Goal: Task Accomplishment & Management: Complete application form

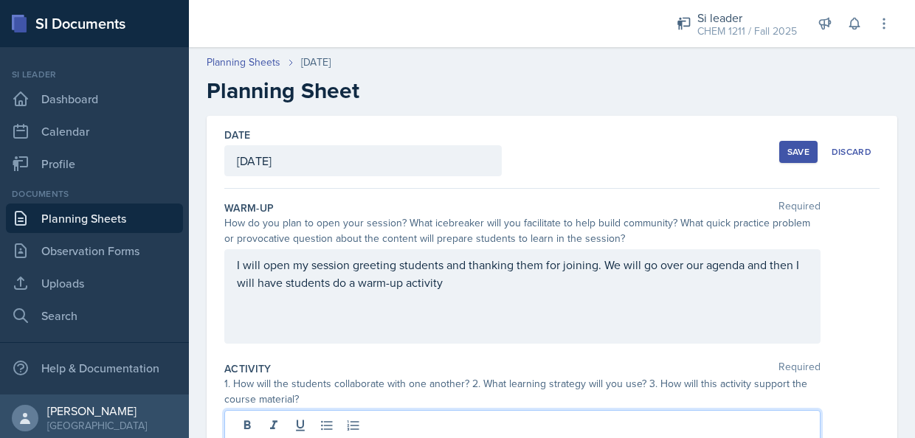
scroll to position [41, 0]
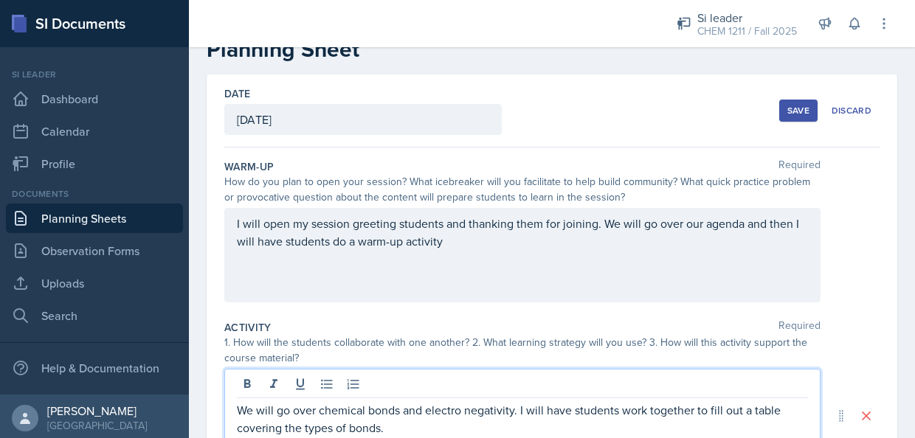
click at [461, 240] on p "I will open my session greeting students and thanking them for joining. We will…" at bounding box center [522, 232] width 571 height 35
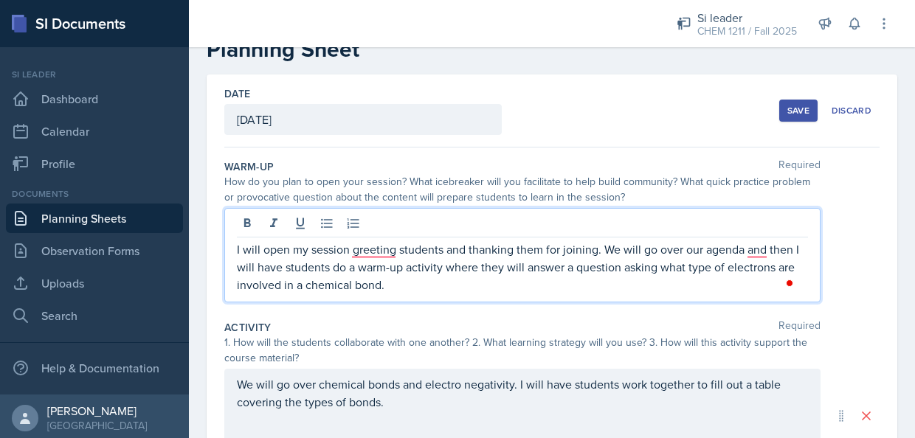
drag, startPoint x: 422, startPoint y: 291, endPoint x: 220, endPoint y: 242, distance: 208.0
click at [220, 242] on div "Date [DATE] [DATE] 31 1 2 3 4 5 6 7 8 9 10 11 12 13 14 15 16 17 18 19 20 21 22 …" at bounding box center [552, 416] width 691 height 683
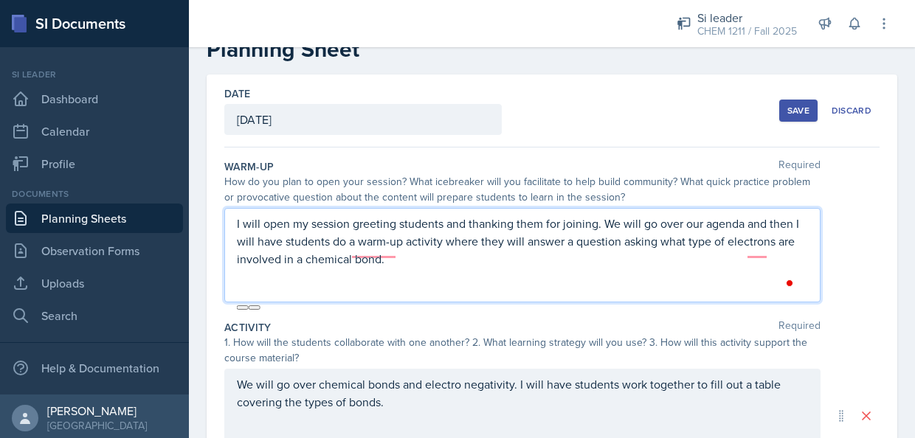
scroll to position [16, 0]
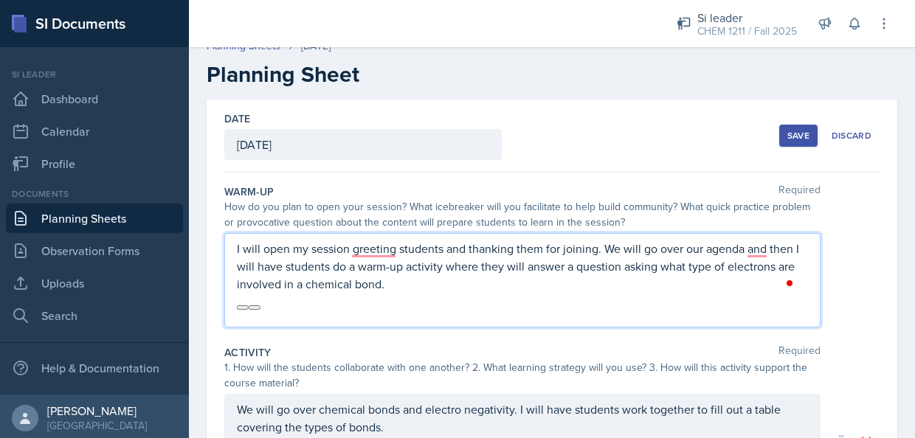
click at [427, 286] on p "I will open my session greeting students and thanking them for joining. We will…" at bounding box center [522, 266] width 571 height 53
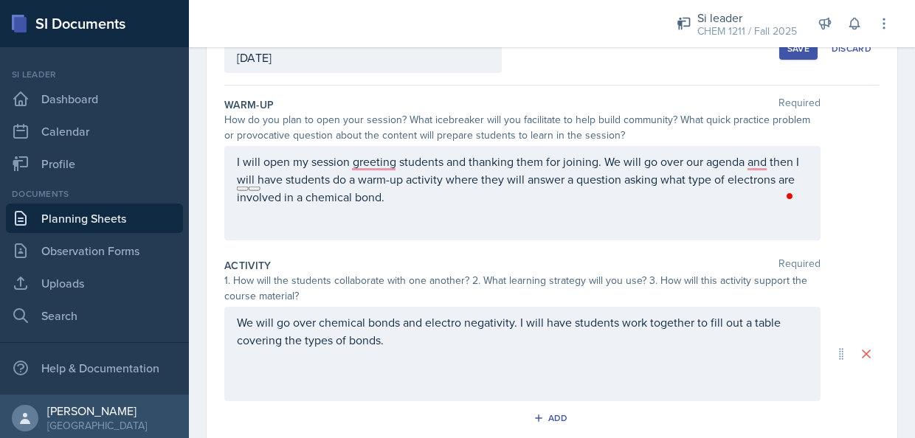
scroll to position [183, 0]
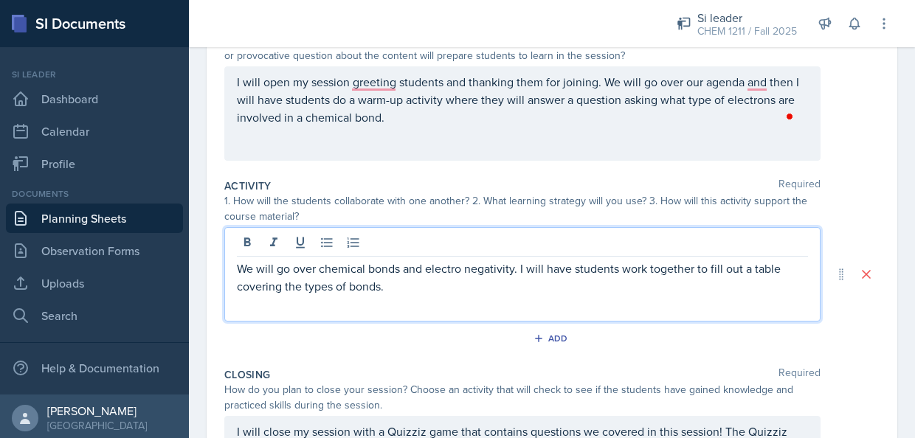
click at [408, 267] on p "We will go over chemical bonds and electro negativity. I will have students wor…" at bounding box center [522, 277] width 571 height 35
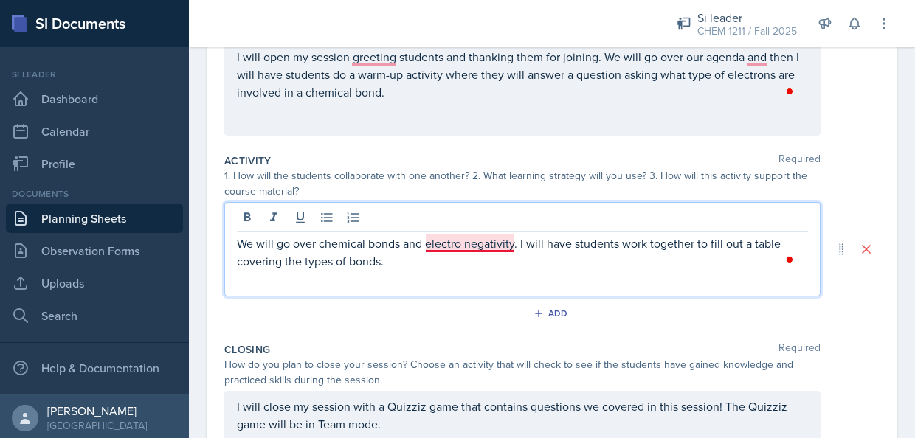
click at [461, 244] on p "We will go over chemical bonds and electro negativity. I will have students wor…" at bounding box center [522, 252] width 571 height 35
click at [416, 252] on p "We will go over chemical bonds and electronegativity. I will have students work…" at bounding box center [522, 252] width 571 height 35
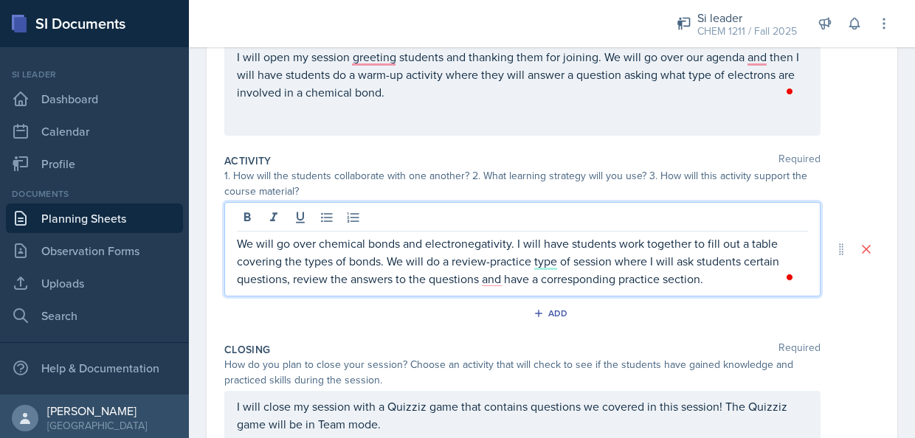
click at [720, 272] on p "We will go over chemical bonds and electronegativity. I will have students work…" at bounding box center [522, 261] width 571 height 53
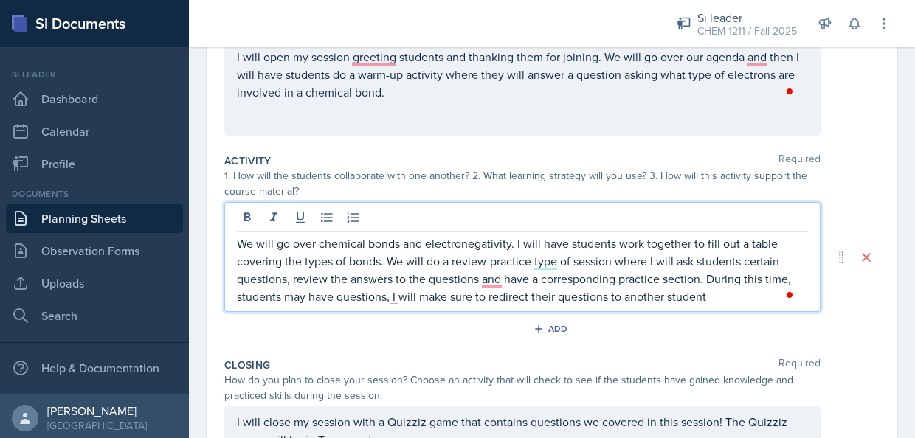
click at [717, 294] on p "We will go over chemical bonds and electronegativity. I will have students work…" at bounding box center [522, 270] width 571 height 71
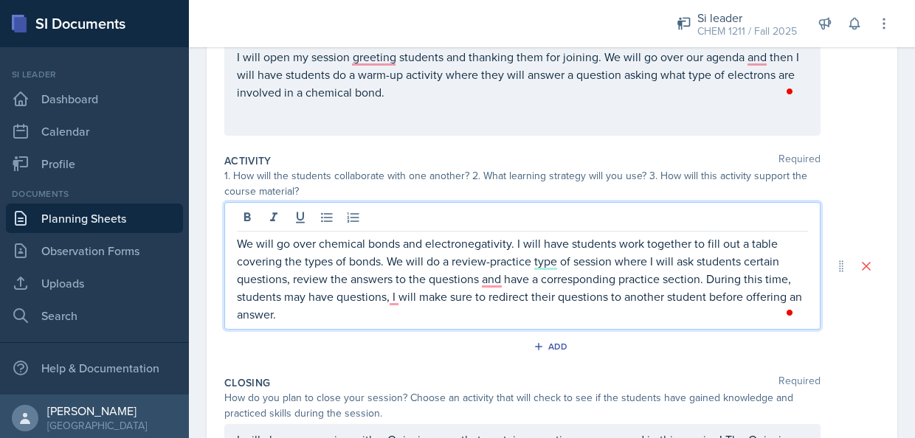
drag, startPoint x: 478, startPoint y: 294, endPoint x: 222, endPoint y: 232, distance: 262.6
click at [222, 232] on div "Date [DATE] [DATE] 31 1 2 3 4 5 6 7 8 9 10 11 12 13 14 15 16 17 18 19 20 21 22 …" at bounding box center [552, 266] width 691 height 717
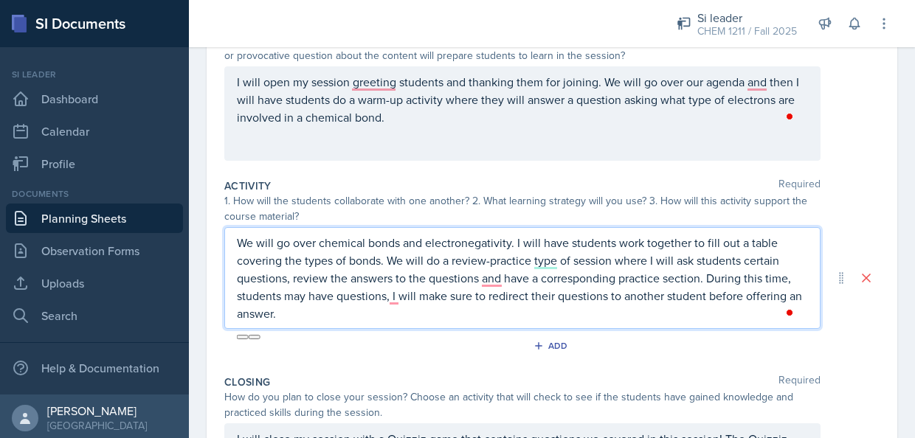
copy p "We will go over chemical bonds and electronegativity. I will have students work…"
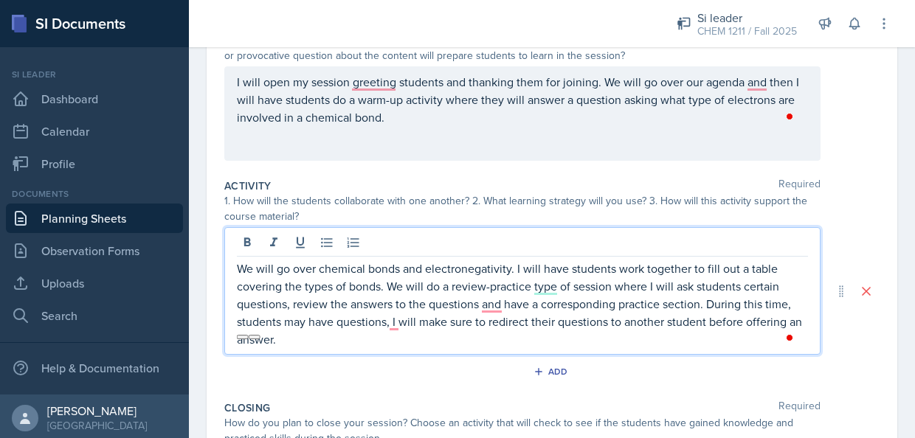
scroll to position [208, 0]
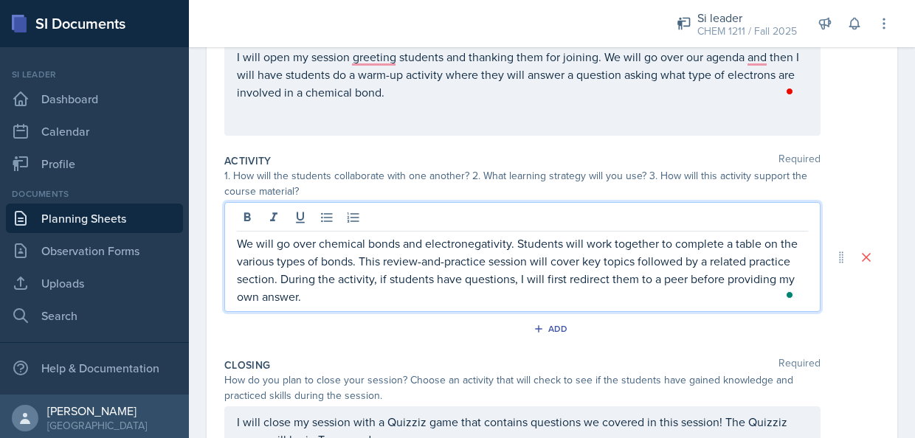
click at [330, 252] on p "We will go over chemical bonds and electronegativity. Students will work togeth…" at bounding box center [522, 270] width 571 height 71
click at [416, 257] on p "We will go over chemical bonds and electronegativity. Students will work togeth…" at bounding box center [522, 270] width 571 height 71
drag, startPoint x: 487, startPoint y: 264, endPoint x: 363, endPoint y: 260, distance: 124.1
click at [363, 260] on p "We will go over chemical bonds and electronegativity. Students will work togeth…" at bounding box center [522, 270] width 571 height 71
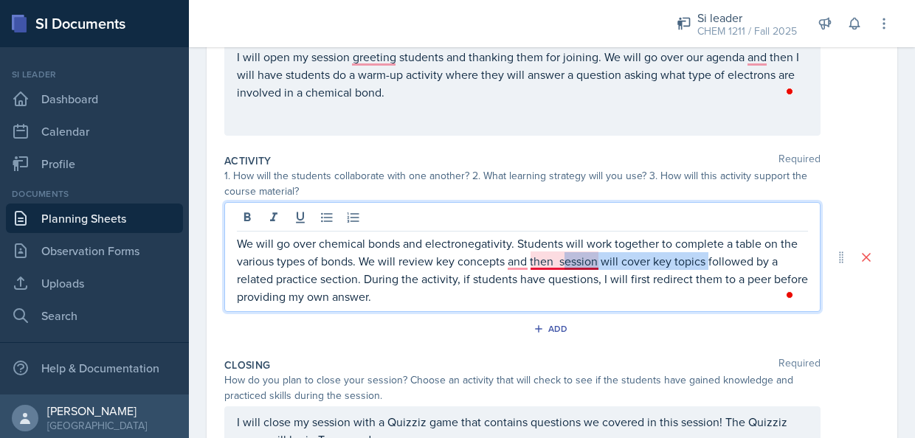
drag, startPoint x: 708, startPoint y: 261, endPoint x: 568, endPoint y: 261, distance: 140.2
click at [568, 261] on p "We will go over chemical bonds and electronegativity. Students will work togeth…" at bounding box center [522, 270] width 571 height 71
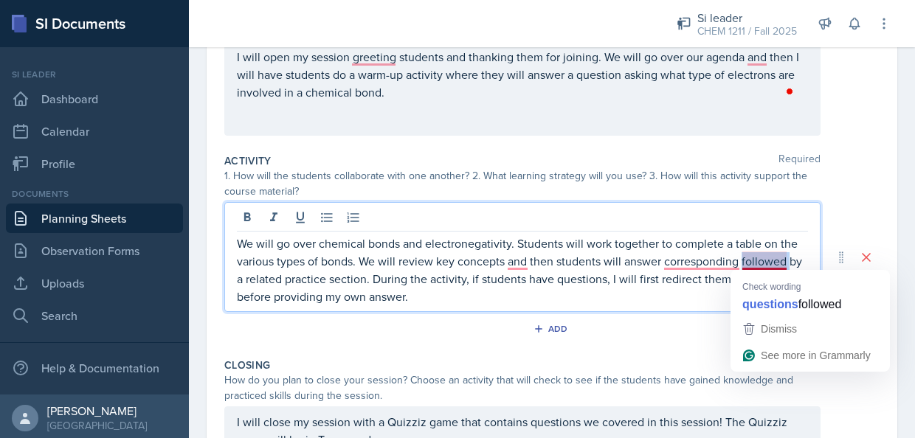
drag, startPoint x: 791, startPoint y: 262, endPoint x: 743, endPoint y: 262, distance: 48.7
click at [743, 262] on p "We will go over chemical bonds and electronegativity. Students will work togeth…" at bounding box center [522, 270] width 571 height 71
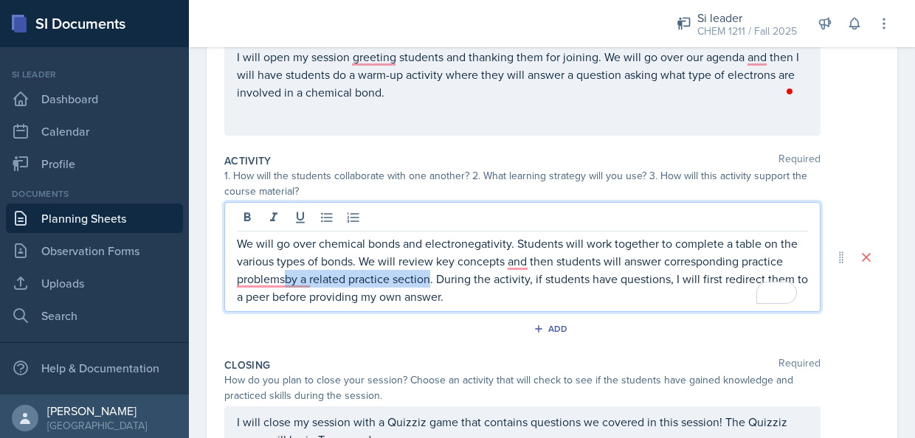
drag, startPoint x: 287, startPoint y: 275, endPoint x: 431, endPoint y: 280, distance: 144.0
click at [431, 280] on p "We will go over chemical bonds and electronegativity. Students will work togeth…" at bounding box center [522, 270] width 571 height 71
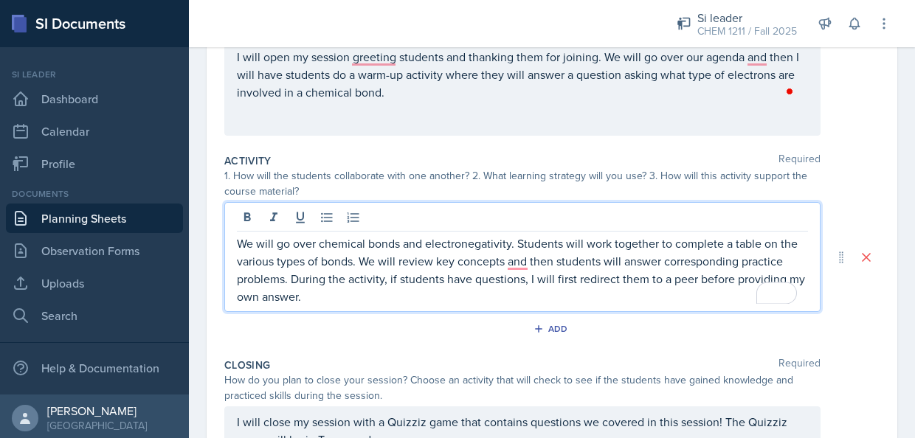
click at [469, 292] on p "We will go over chemical bonds and electronegativity. Students will work togeth…" at bounding box center [522, 270] width 571 height 71
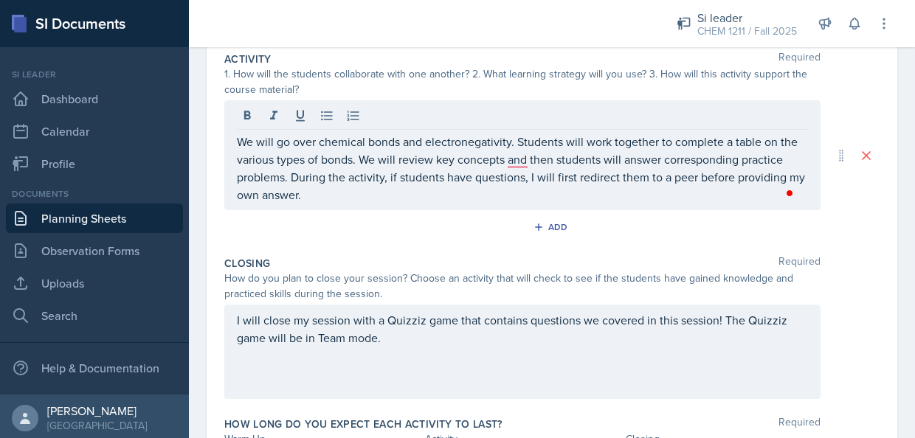
scroll to position [409, 0]
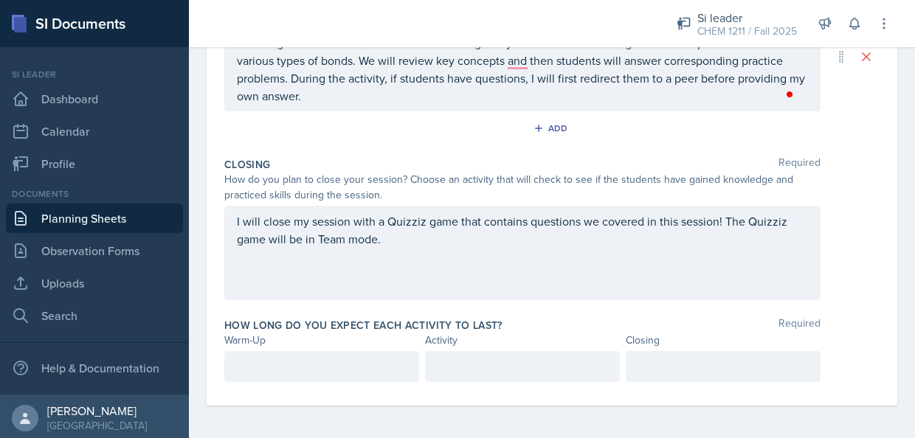
click at [280, 367] on div at bounding box center [321, 366] width 195 height 31
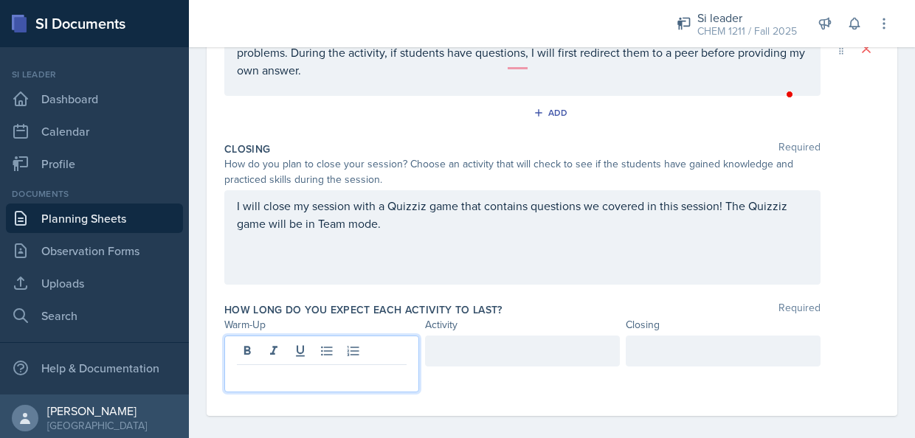
scroll to position [394, 0]
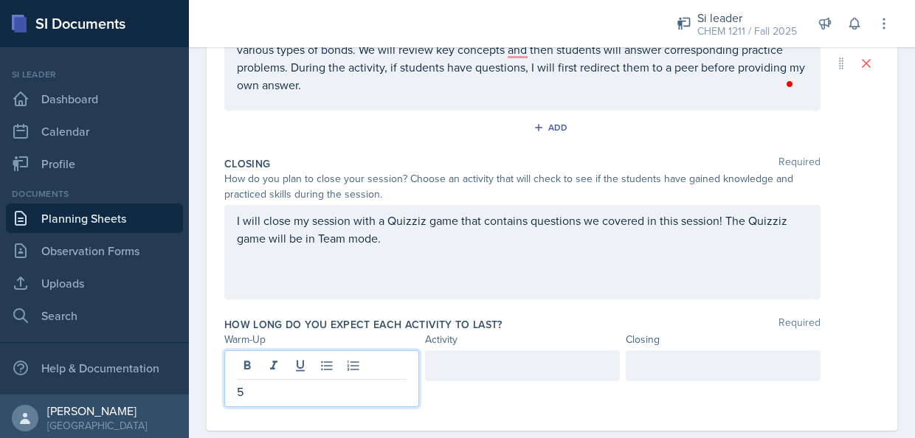
click at [468, 362] on div at bounding box center [522, 366] width 195 height 31
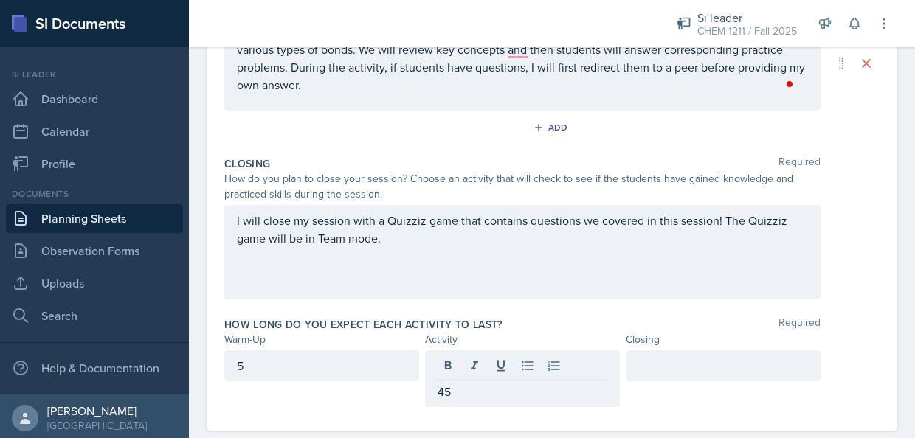
click at [685, 354] on div at bounding box center [723, 366] width 195 height 31
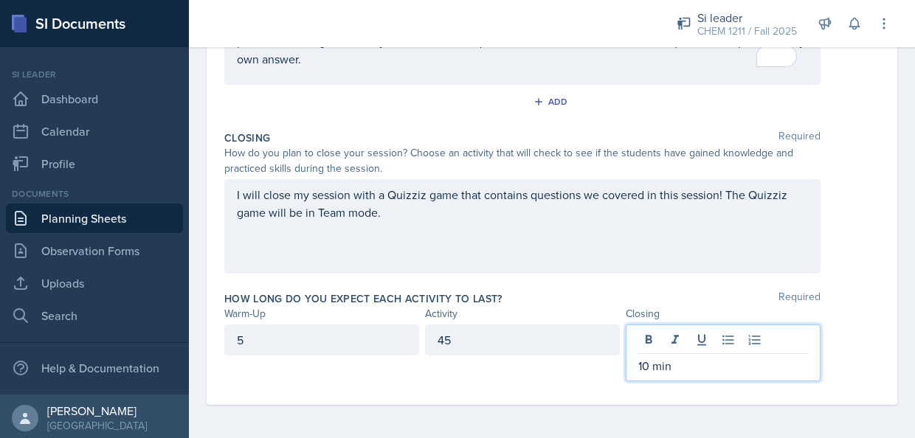
click at [516, 345] on div "45" at bounding box center [522, 340] width 195 height 31
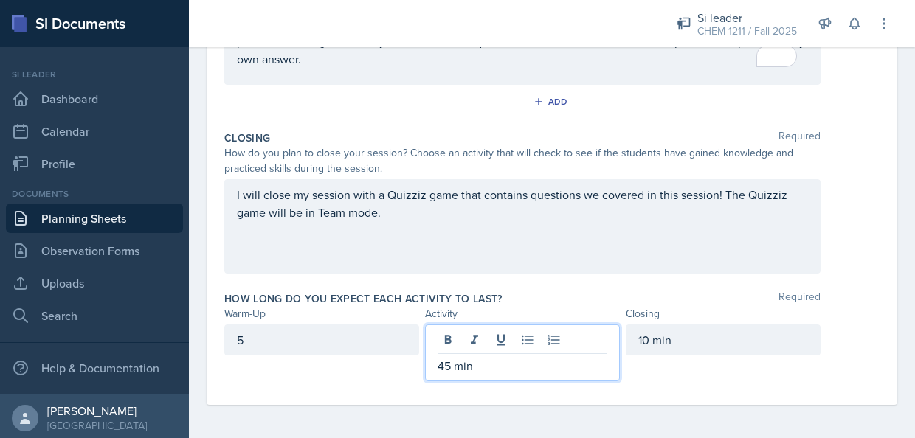
click at [361, 334] on div "5" at bounding box center [321, 340] width 195 height 31
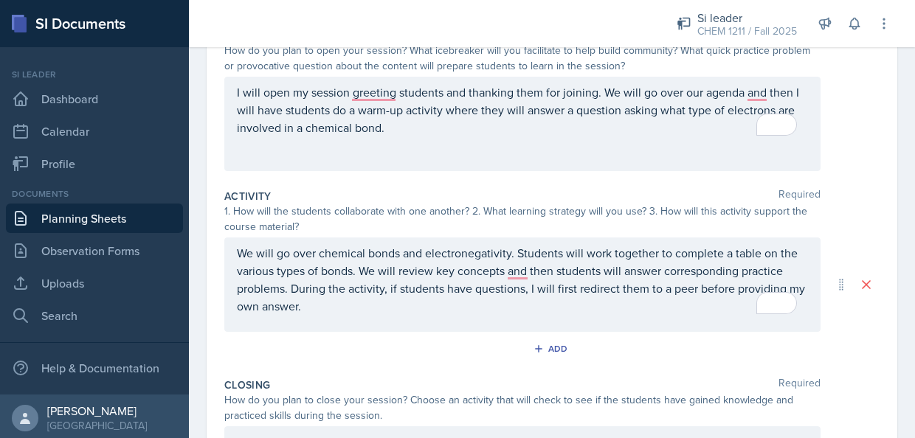
scroll to position [0, 0]
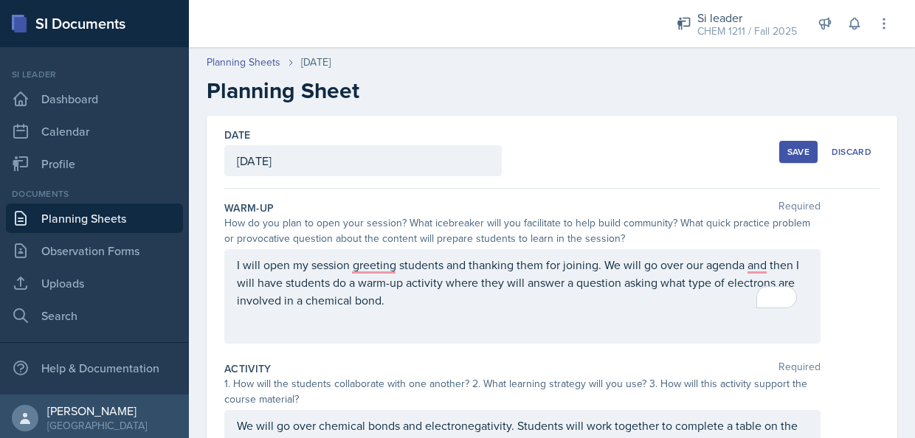
click at [788, 151] on div "Save" at bounding box center [799, 152] width 22 height 12
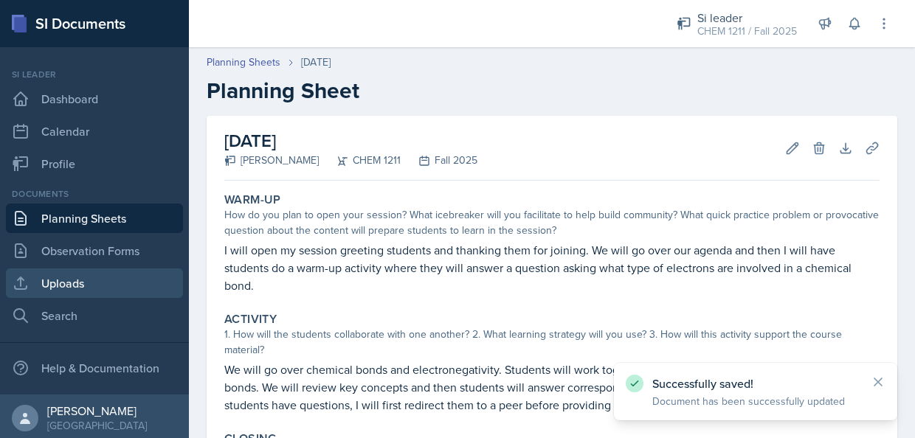
click at [80, 274] on link "Uploads" at bounding box center [94, 284] width 177 height 30
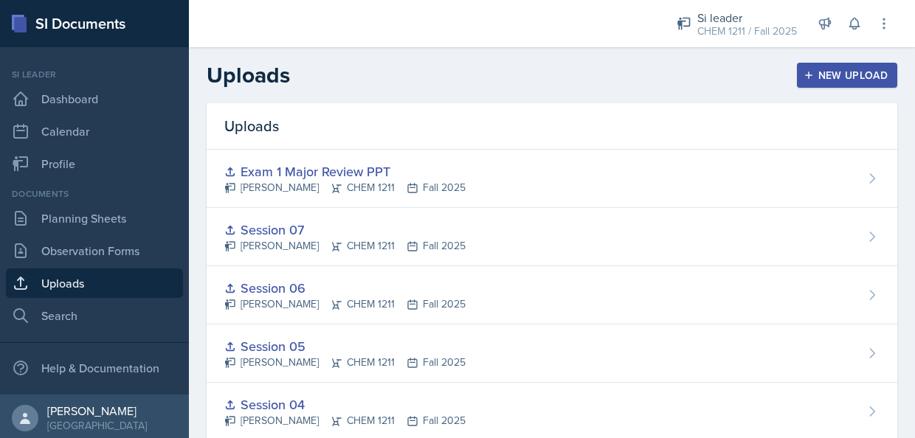
click at [813, 75] on div "New Upload" at bounding box center [848, 75] width 82 height 12
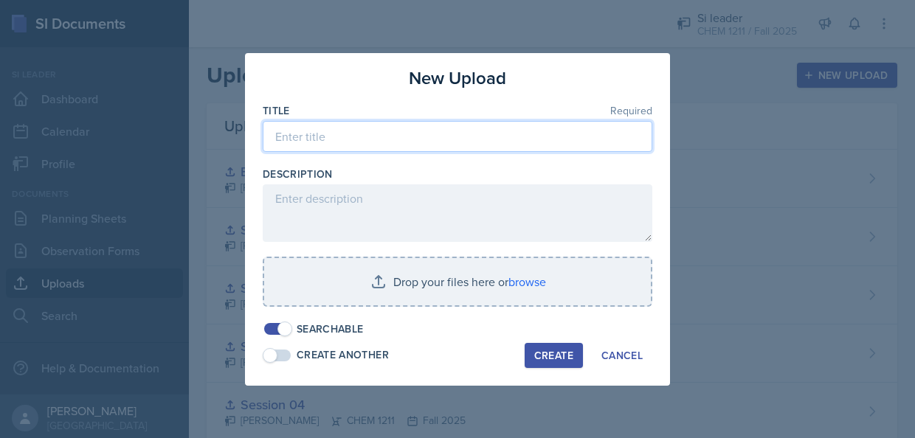
click at [400, 145] on input at bounding box center [458, 136] width 390 height 31
type input "SI Session 08"
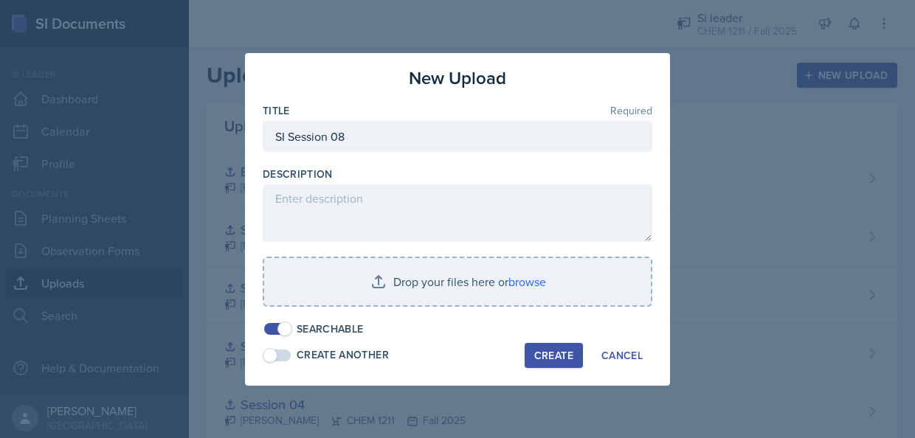
click at [568, 359] on div "Create" at bounding box center [553, 356] width 39 height 12
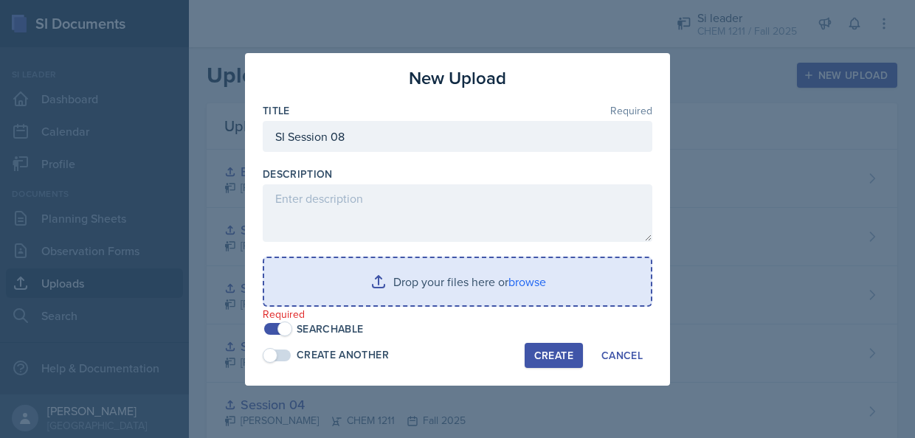
click at [360, 300] on input "file" at bounding box center [457, 281] width 387 height 47
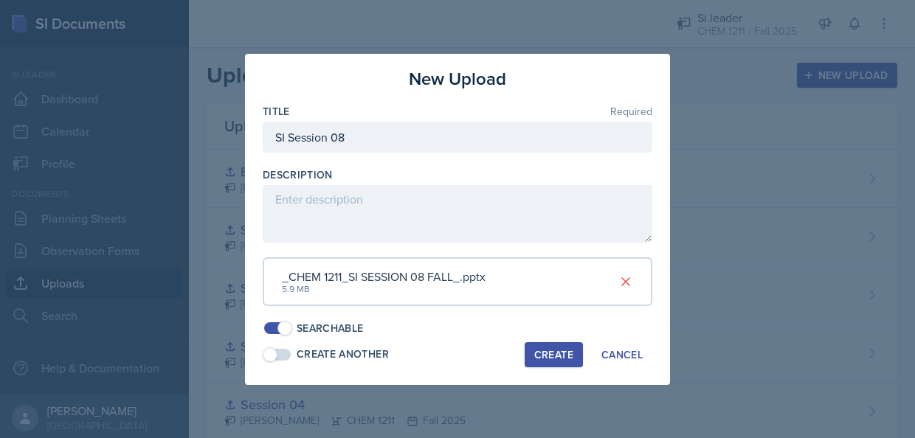
click at [557, 357] on div "Create" at bounding box center [553, 355] width 39 height 12
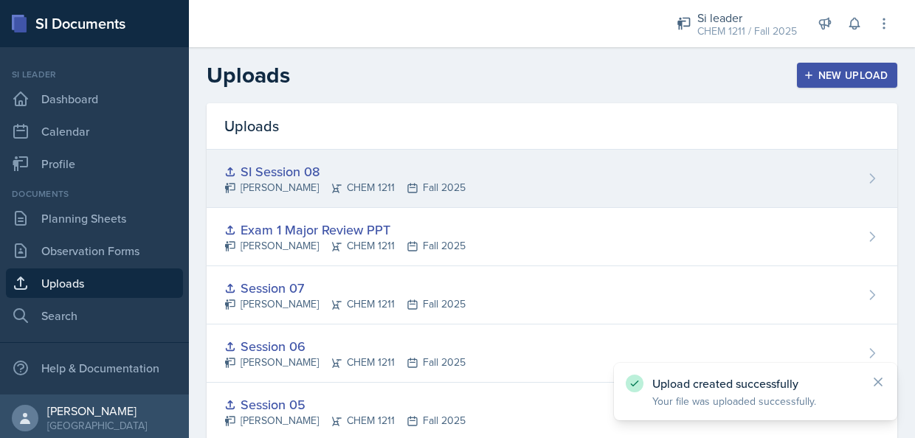
click at [289, 160] on div "SI Session 08 [PERSON_NAME] CHEM 1211 Fall 2025" at bounding box center [552, 179] width 691 height 58
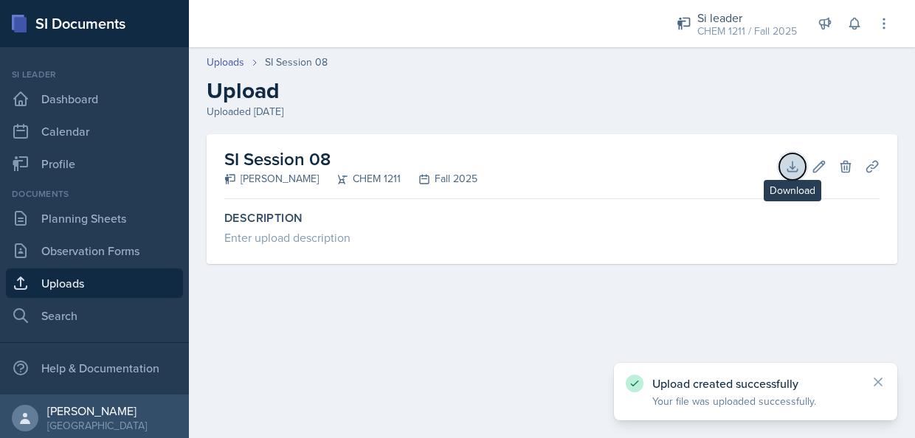
click at [786, 160] on icon at bounding box center [792, 166] width 15 height 15
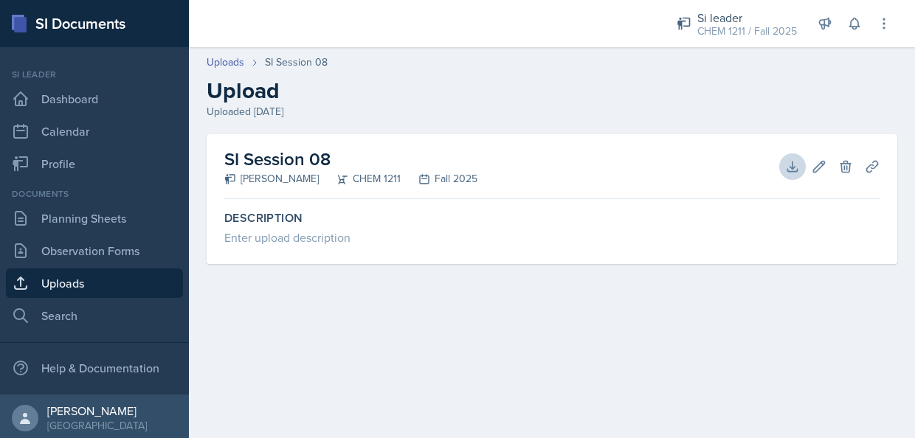
click at [899, 213] on div "SI Session 08 [PERSON_NAME] CHEM 1211 Fall 2025 Download Edit Delete Planning S…" at bounding box center [552, 216] width 726 height 165
click at [874, 171] on icon at bounding box center [872, 166] width 15 height 15
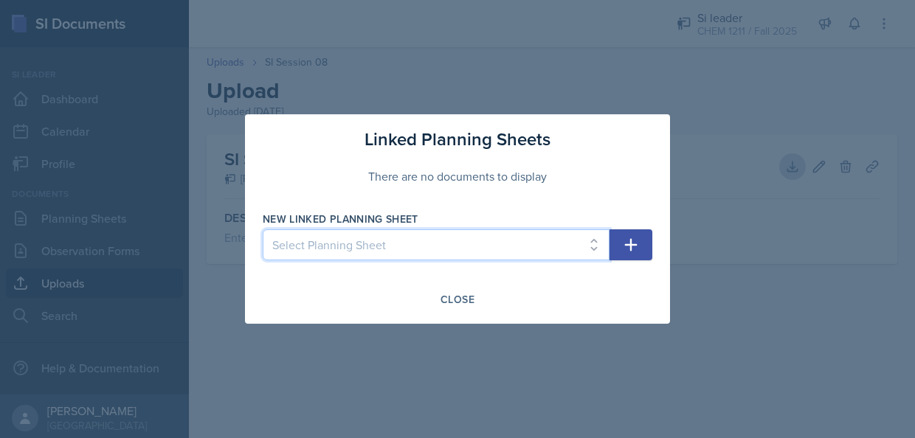
click at [554, 235] on select "Select Planning Sheet [DATE] [DATE] [DATE] [DATE] [DATE] [DATE] [DATE] [DATE] […" at bounding box center [436, 245] width 347 height 31
select select "621b3b4a-ccba-47df-b366-c52d3fbc4e0e"
click at [263, 230] on select "Select Planning Sheet [DATE] [DATE] [DATE] [DATE] [DATE] [DATE] [DATE] [DATE] […" at bounding box center [436, 245] width 347 height 31
click at [639, 257] on button "button" at bounding box center [631, 245] width 43 height 31
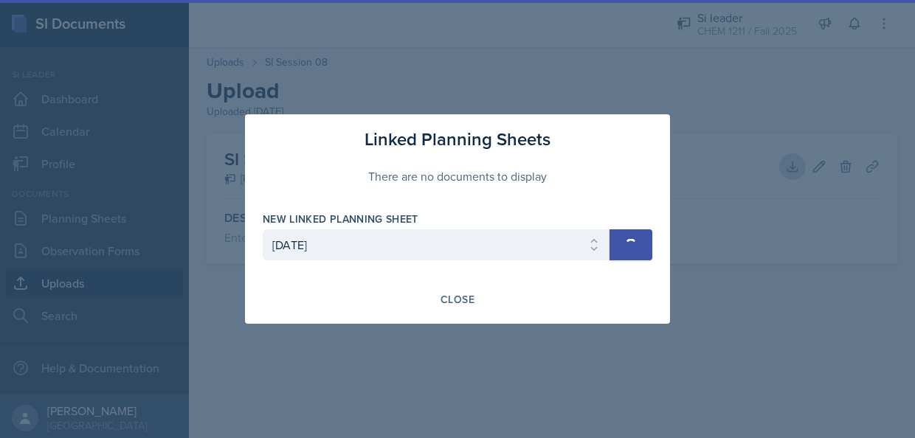
select select
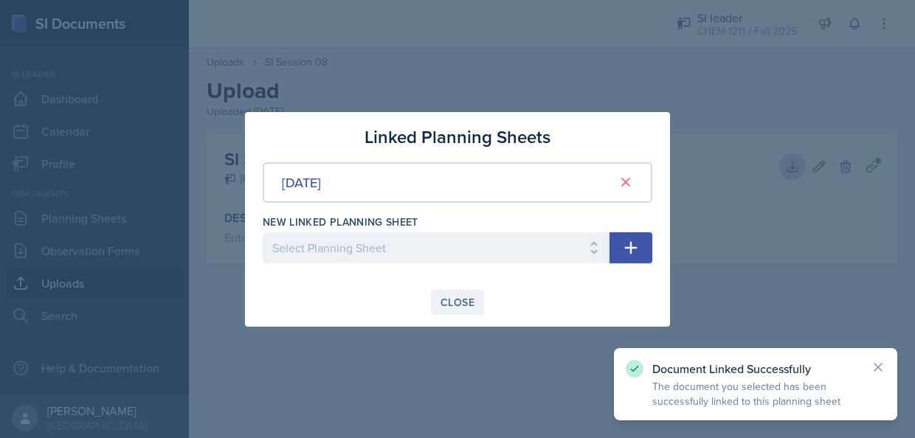
click at [458, 308] on div "Close" at bounding box center [458, 303] width 34 height 12
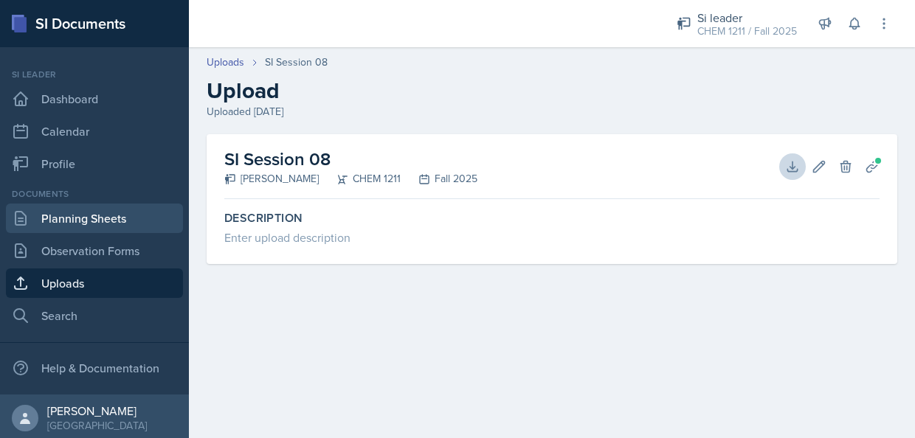
click at [89, 217] on link "Planning Sheets" at bounding box center [94, 219] width 177 height 30
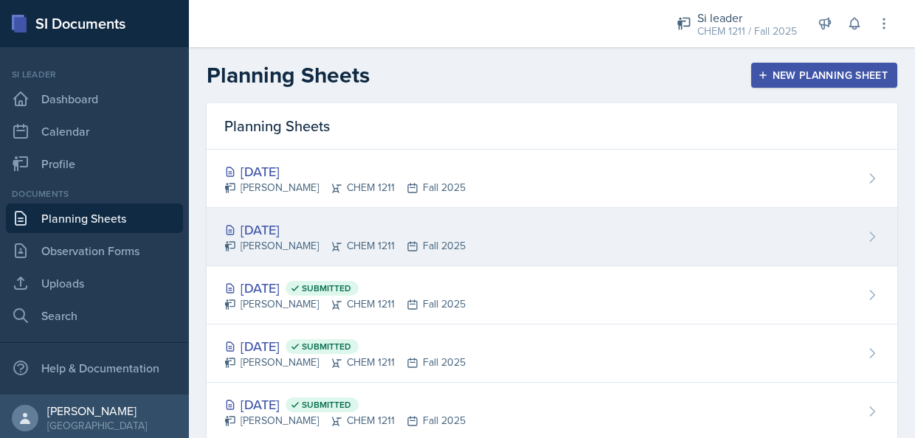
click at [559, 217] on div "[DATE] [PERSON_NAME] CHEM 1211 Fall 2025" at bounding box center [552, 237] width 691 height 58
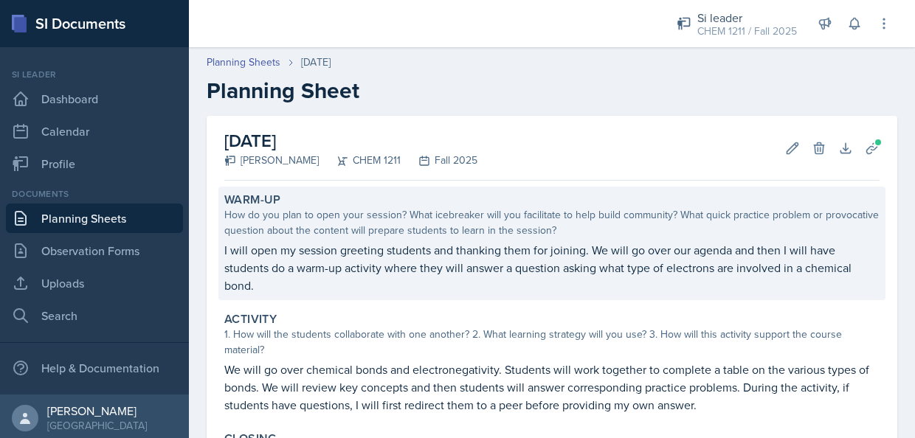
click at [338, 238] on div "Warm-Up How do you plan to open your session? What icebreaker will you facilita…" at bounding box center [551, 244] width 667 height 114
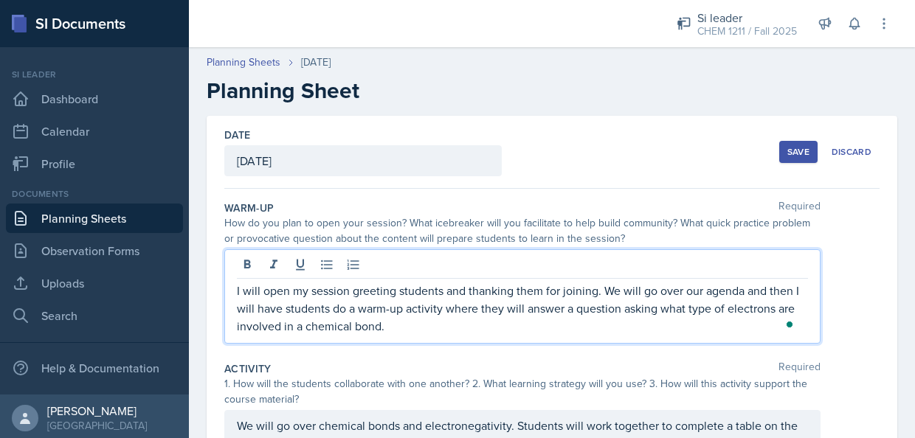
drag, startPoint x: 434, startPoint y: 303, endPoint x: 190, endPoint y: 251, distance: 249.7
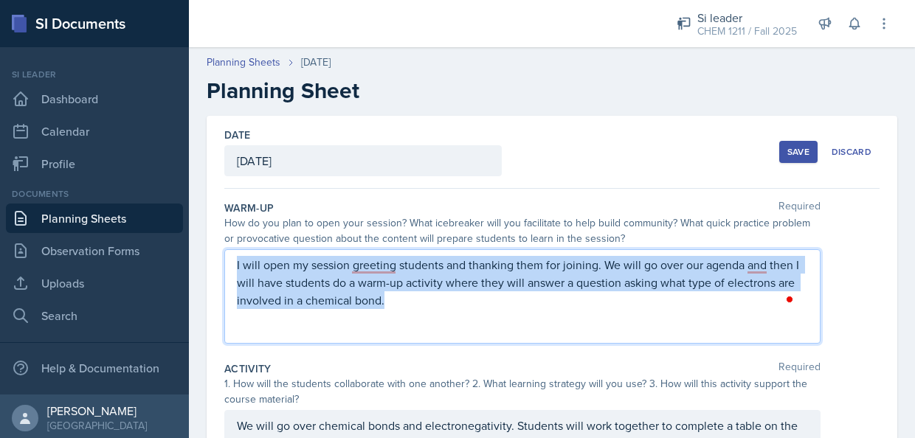
drag, startPoint x: 425, startPoint y: 302, endPoint x: 223, endPoint y: 245, distance: 210.1
copy p "I will open my session greeting students and thanking them for joining. We will…"
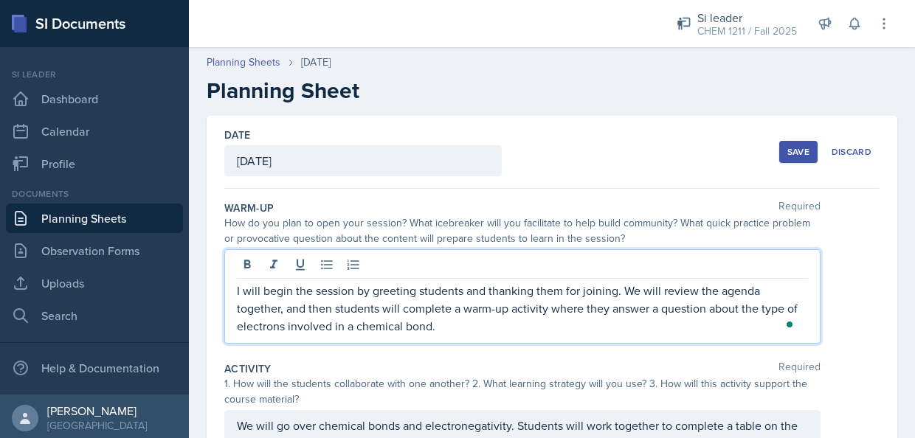
click at [788, 154] on div "Save" at bounding box center [799, 152] width 22 height 12
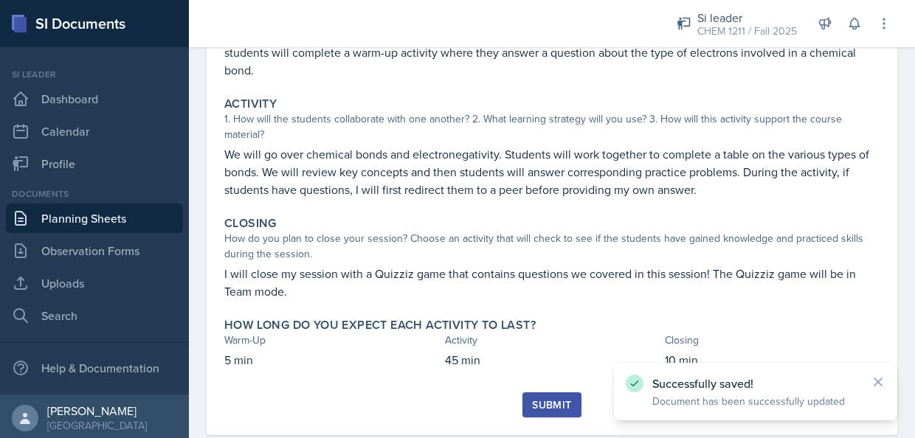
scroll to position [247, 0]
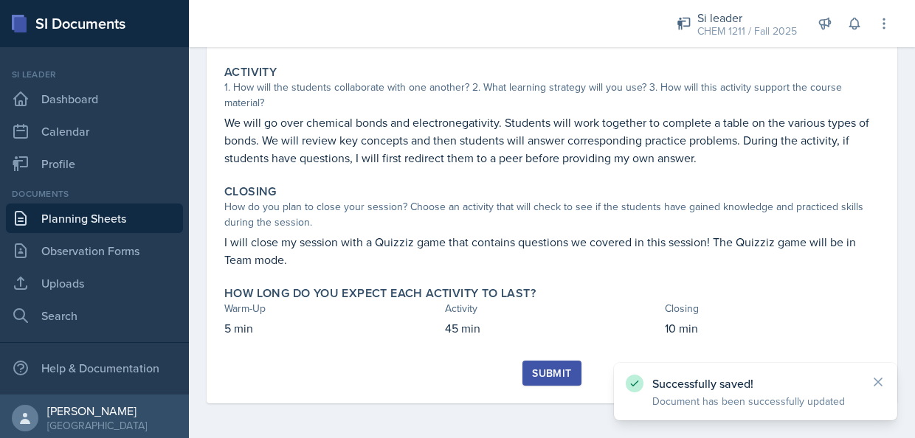
click at [534, 377] on div "Submit" at bounding box center [551, 374] width 39 height 12
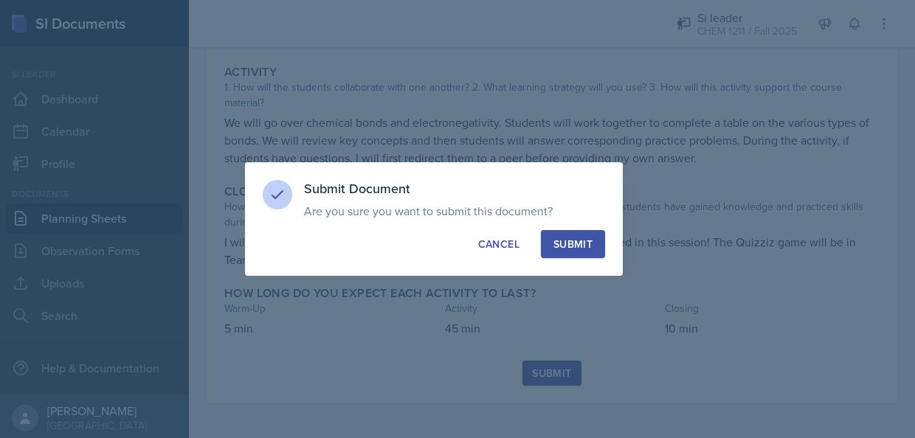
click at [559, 239] on div "Submit" at bounding box center [573, 244] width 39 height 15
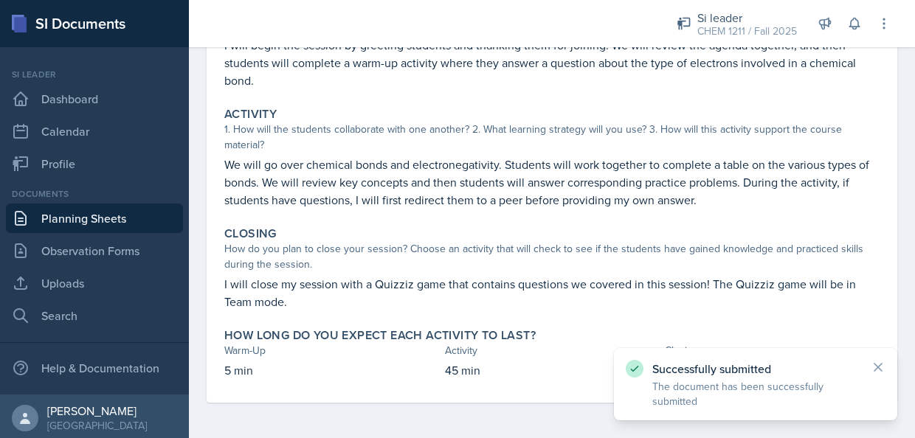
scroll to position [205, 0]
click at [61, 247] on link "Observation Forms" at bounding box center [94, 251] width 177 height 30
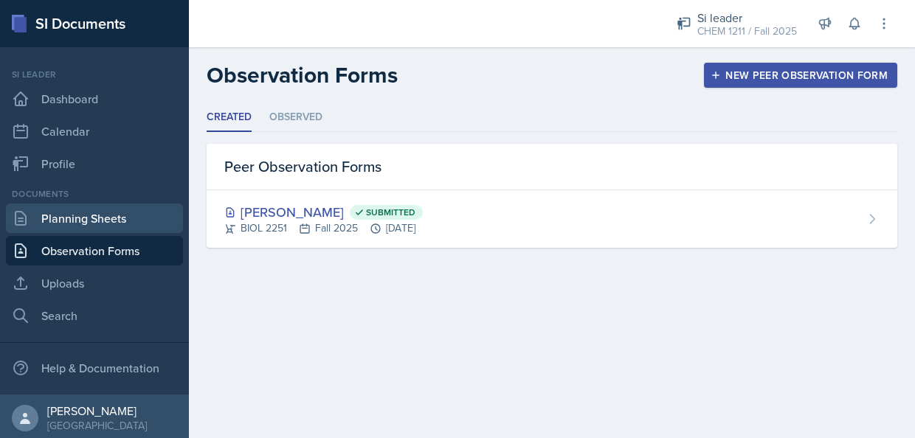
click at [90, 214] on link "Planning Sheets" at bounding box center [94, 219] width 177 height 30
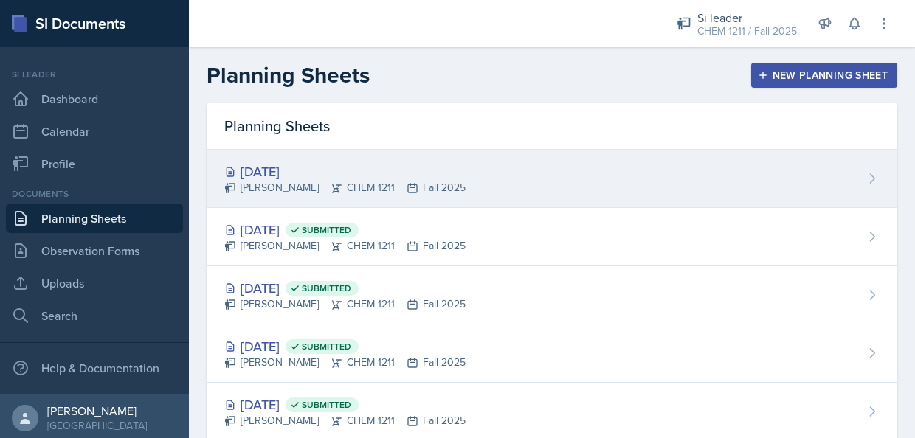
click at [395, 201] on div "[DATE] [PERSON_NAME] CHEM 1211 Fall 2025" at bounding box center [552, 179] width 691 height 58
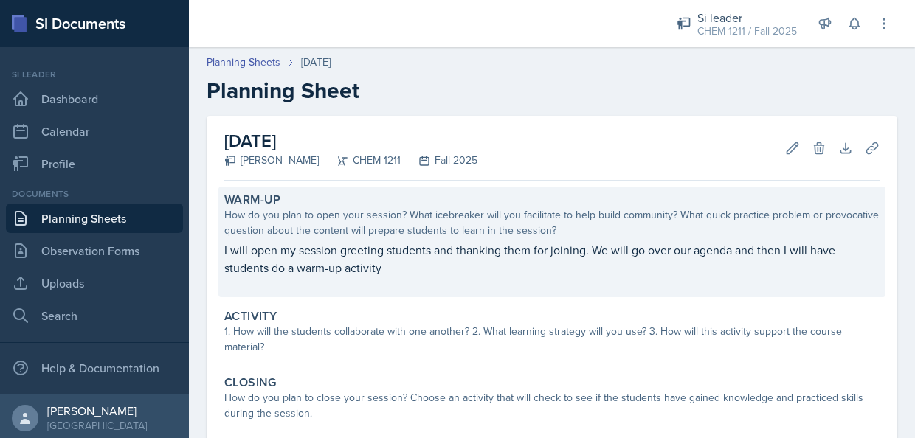
click at [382, 258] on p "I will open my session greeting students and thanking them for joining. We will…" at bounding box center [551, 258] width 655 height 35
